Goal: Transaction & Acquisition: Subscribe to service/newsletter

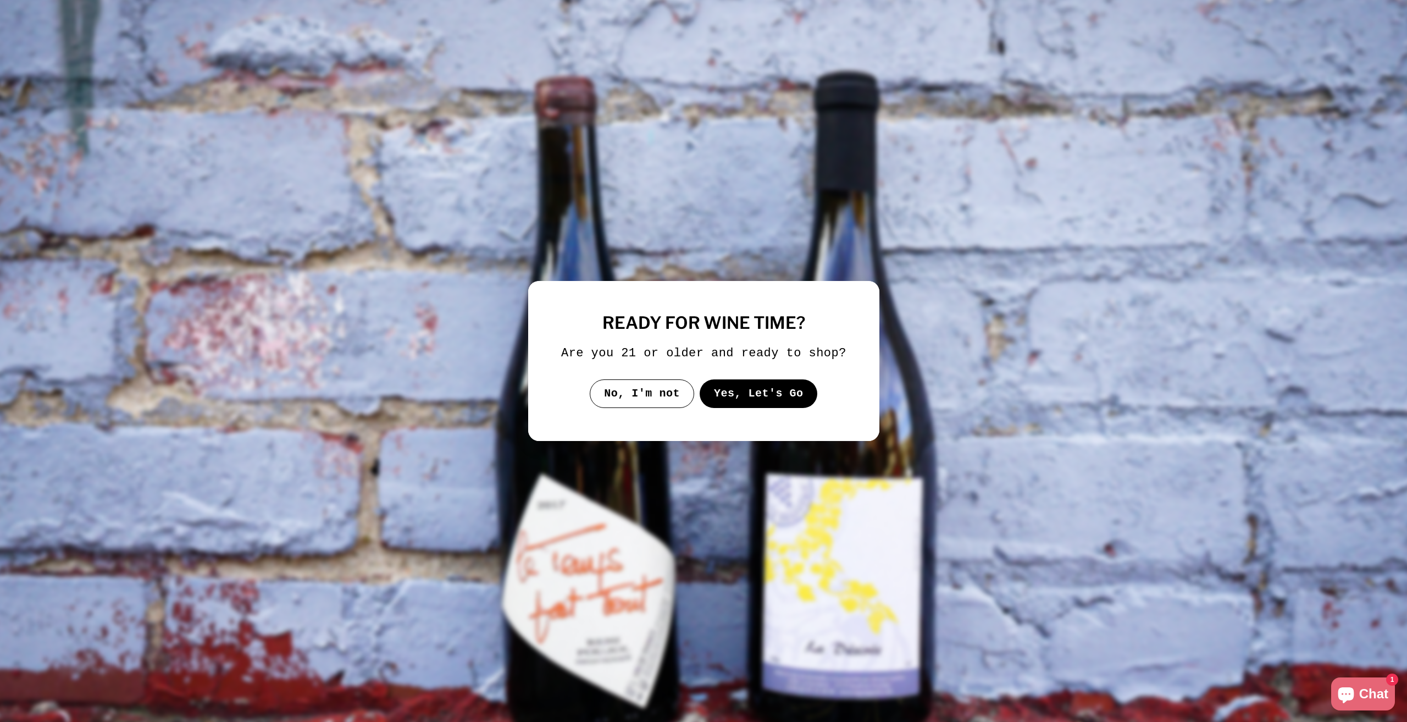
click at [766, 390] on button "Yes, Let's Go" at bounding box center [758, 393] width 118 height 29
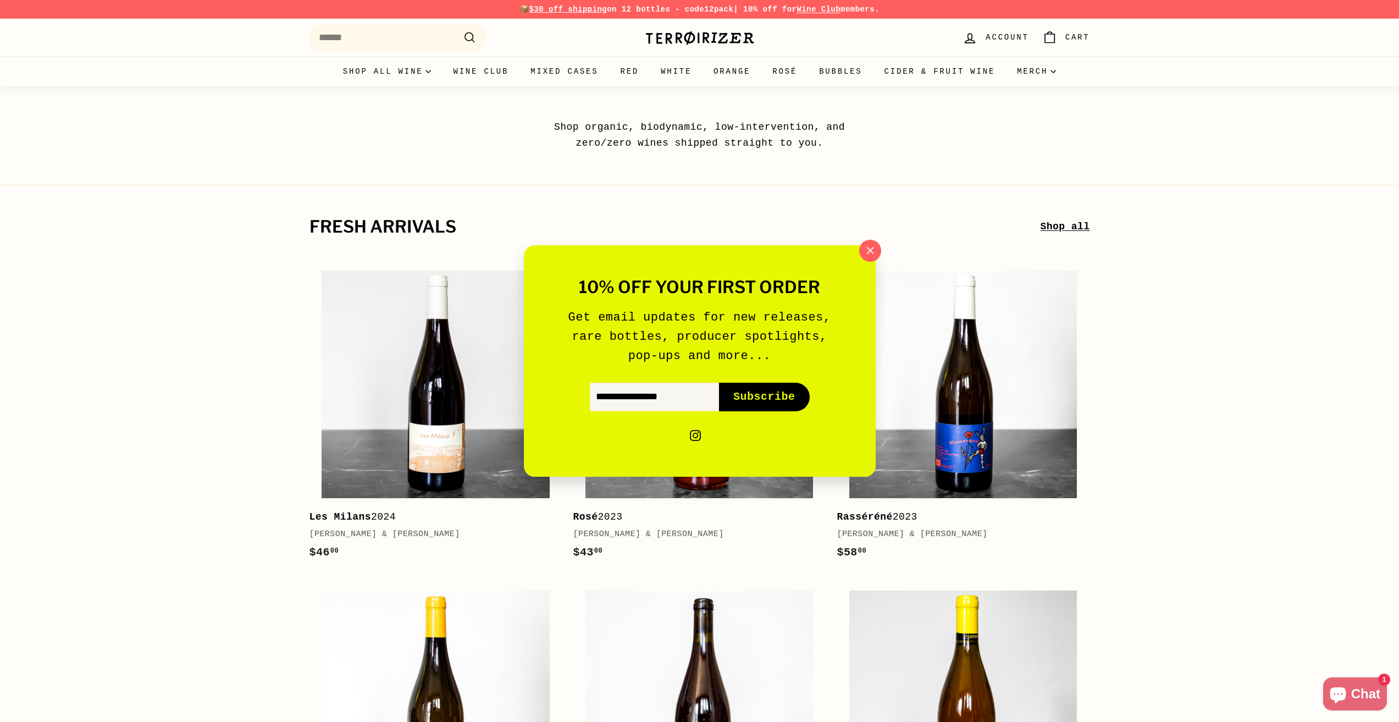
click at [866, 239] on div "10% off your first order Get email updates for new releases, rare bottles, prod…" at bounding box center [699, 361] width 1399 height 722
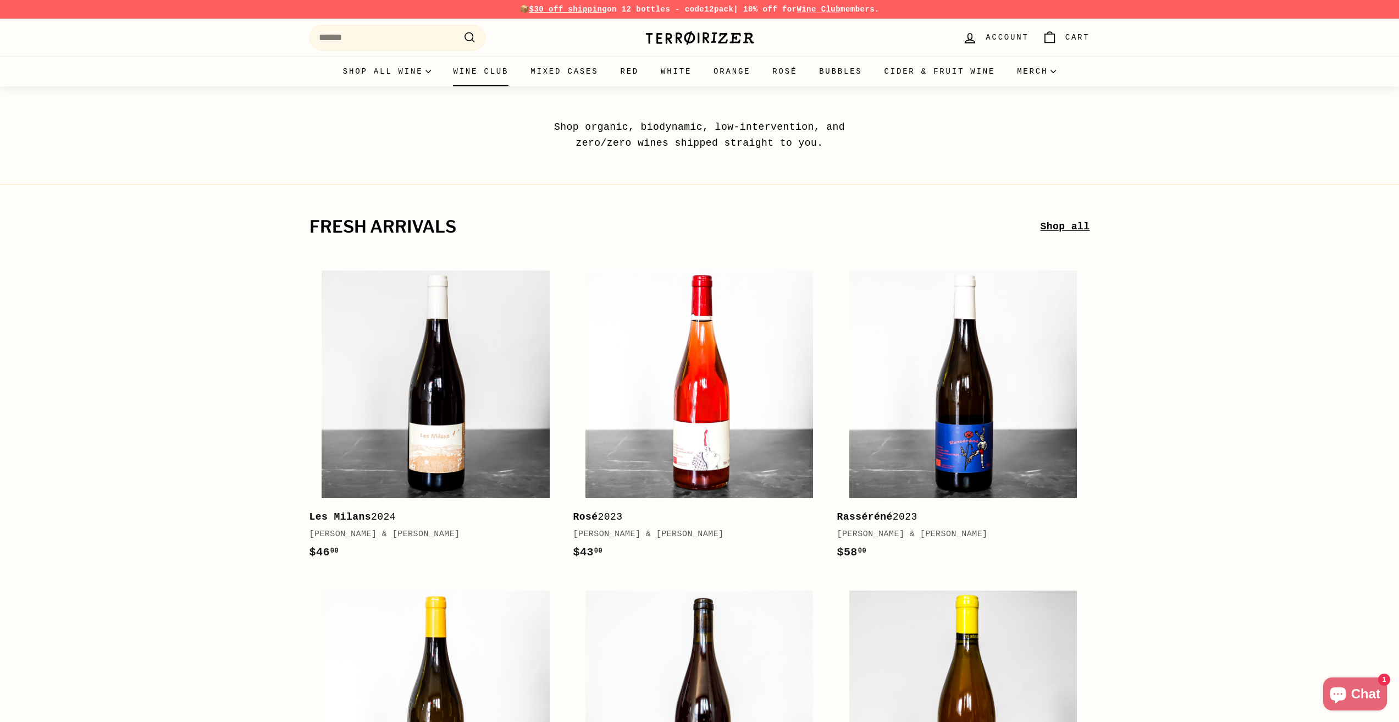
click at [504, 75] on link "Wine Club" at bounding box center [481, 72] width 78 height 30
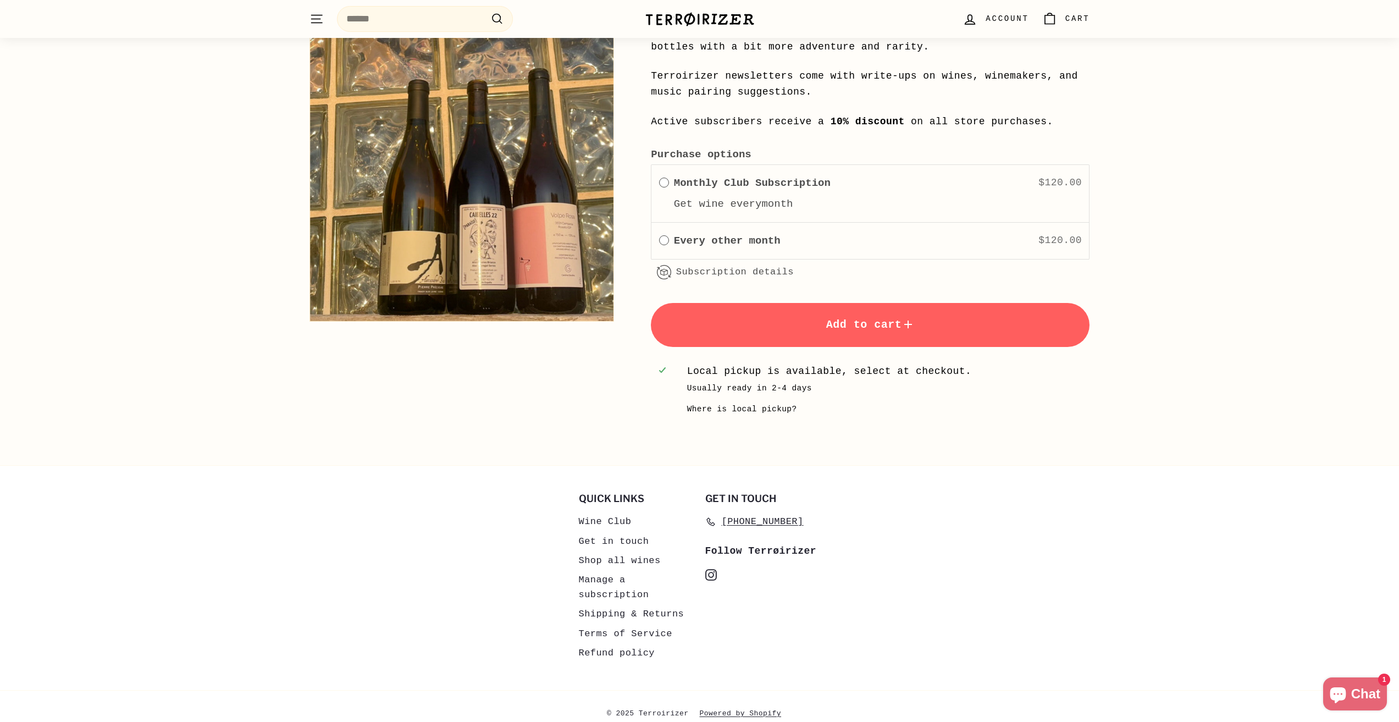
scroll to position [1690, 0]
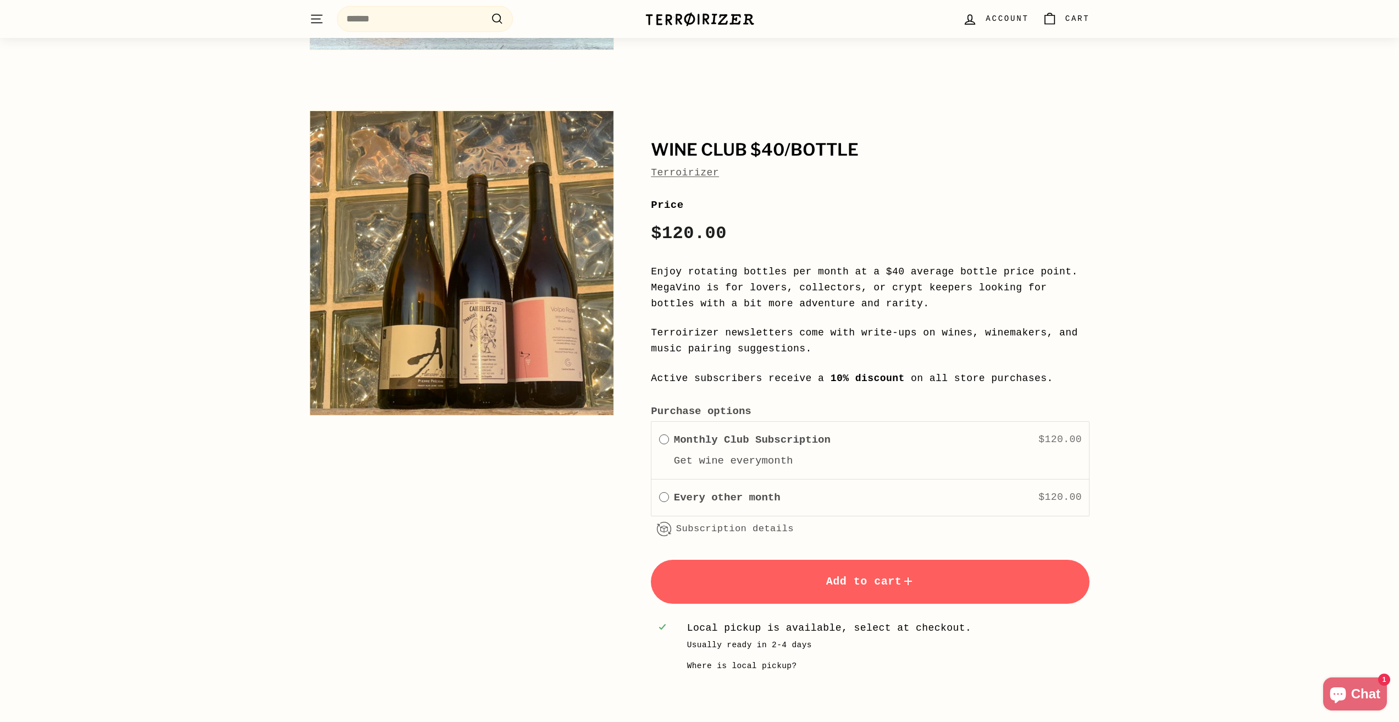
click at [857, 505] on div "Every other month $120.00" at bounding box center [878, 497] width 408 height 16
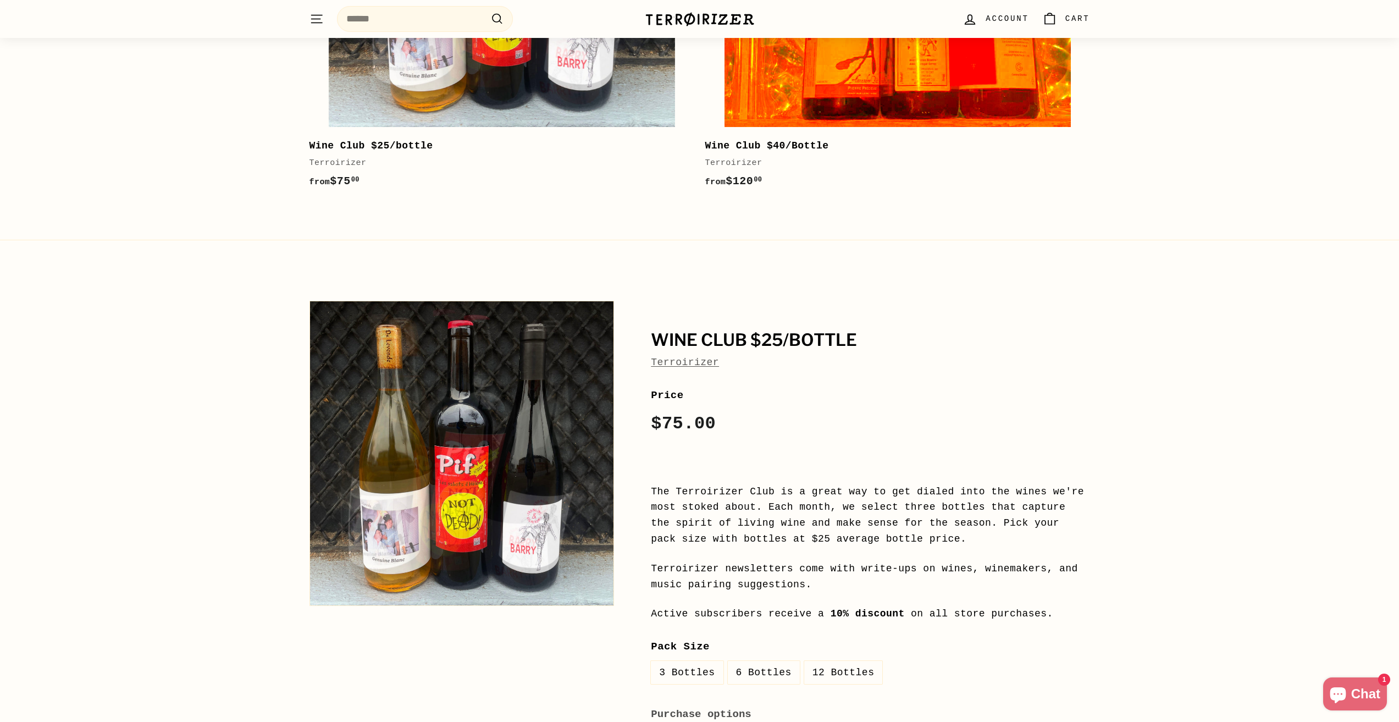
scroll to position [0, 0]
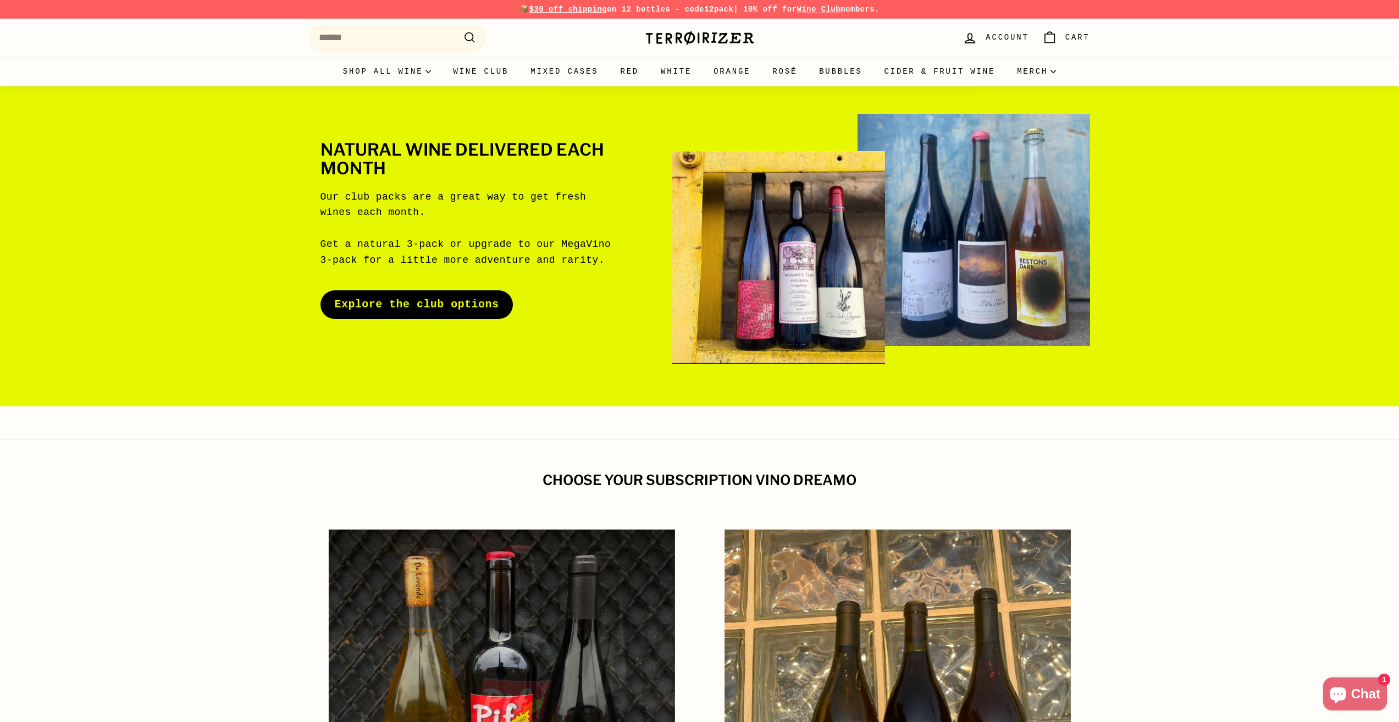
click at [734, 41] on img at bounding box center [700, 37] width 110 height 15
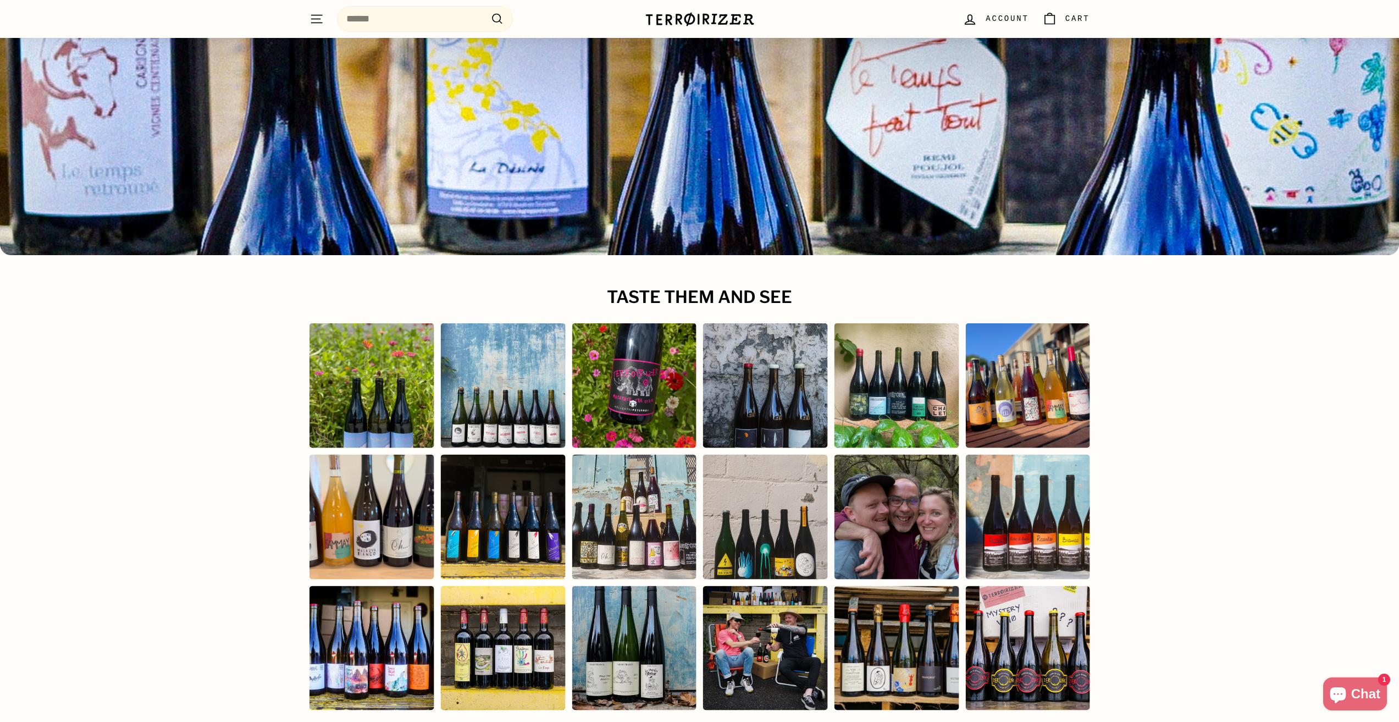
scroll to position [5130, 0]
